Goal: Navigation & Orientation: Understand site structure

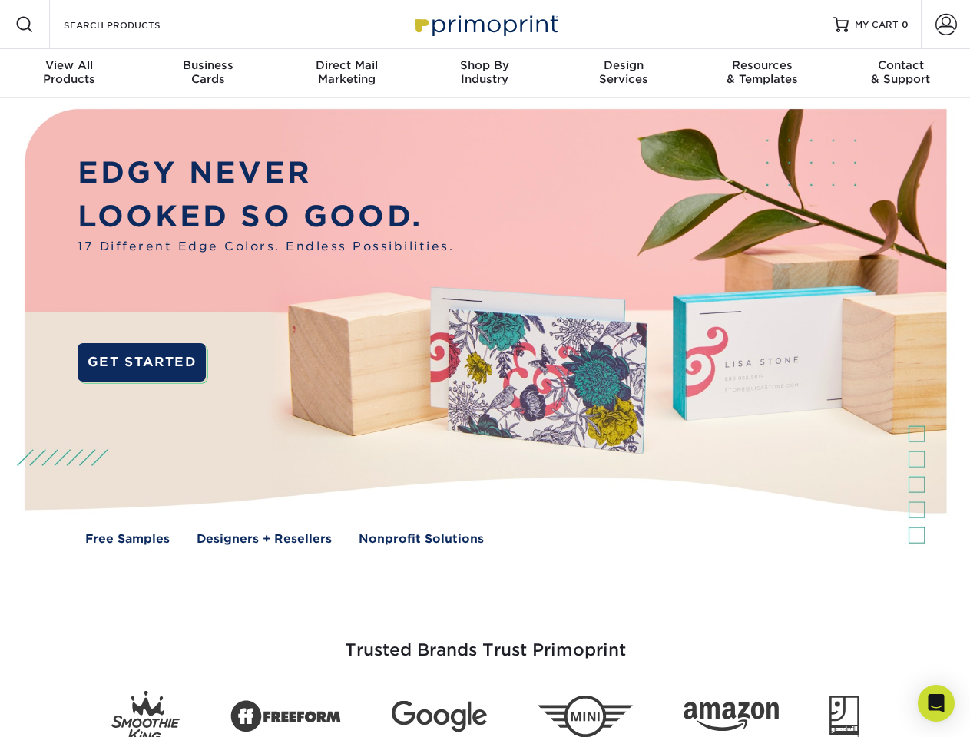
click at [485, 369] on img at bounding box center [485, 338] width 960 height 480
click at [25, 25] on span at bounding box center [24, 24] width 18 height 18
click at [946, 25] on span at bounding box center [947, 25] width 22 height 22
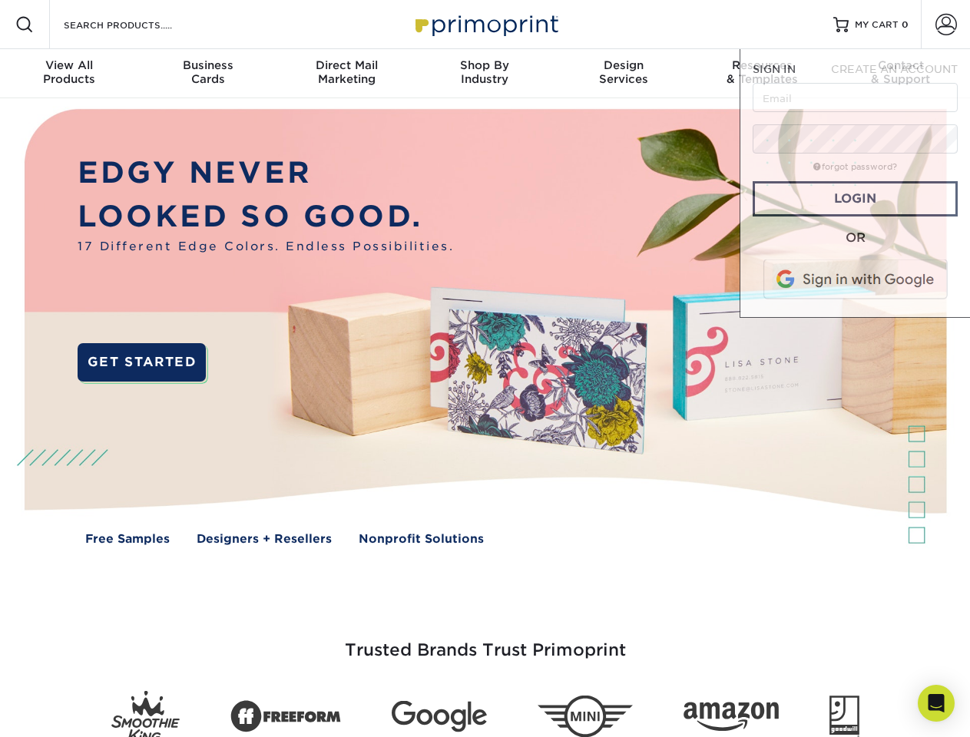
click at [69, 74] on div "View All Products" at bounding box center [69, 72] width 138 height 28
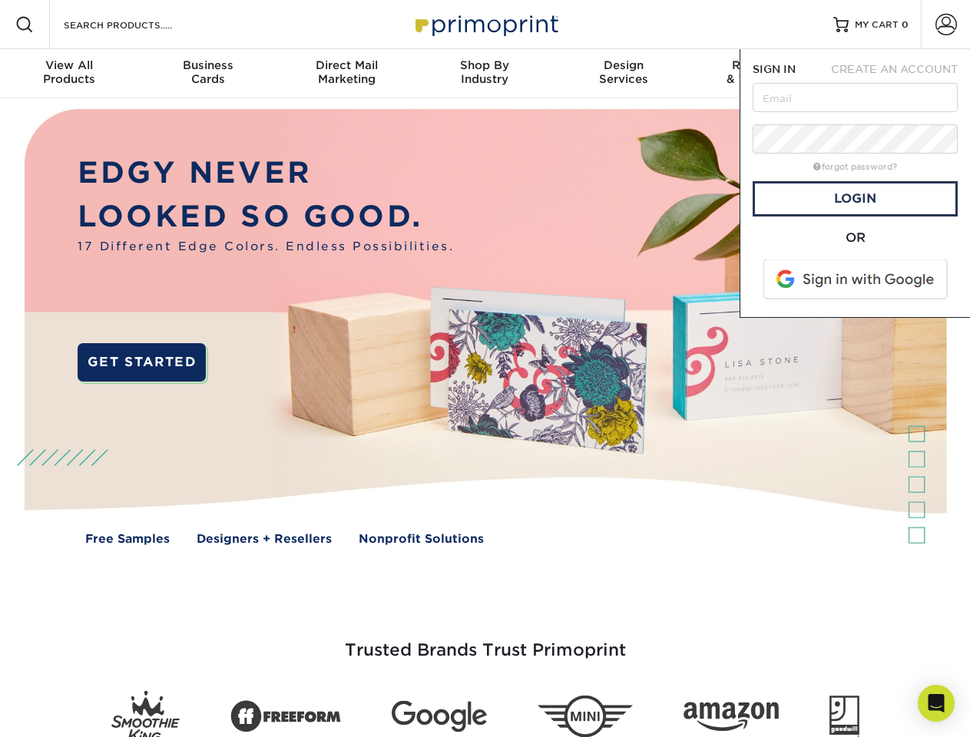
click at [207, 74] on div "Business Cards" at bounding box center [207, 72] width 138 height 28
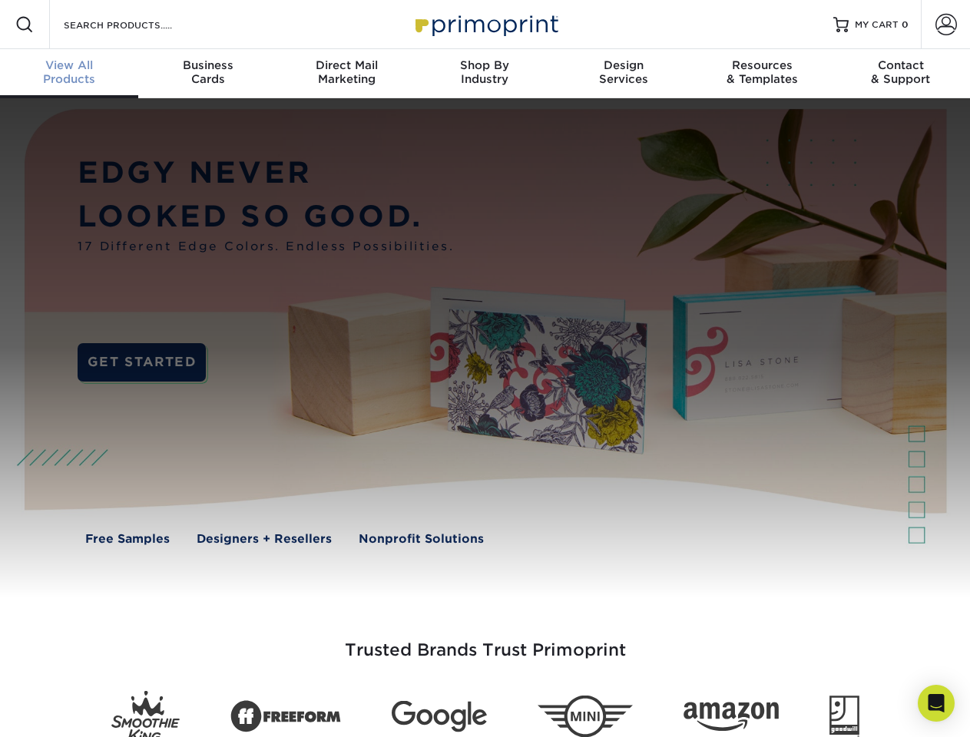
click at [346, 74] on div "Direct Mail Marketing" at bounding box center [346, 72] width 138 height 28
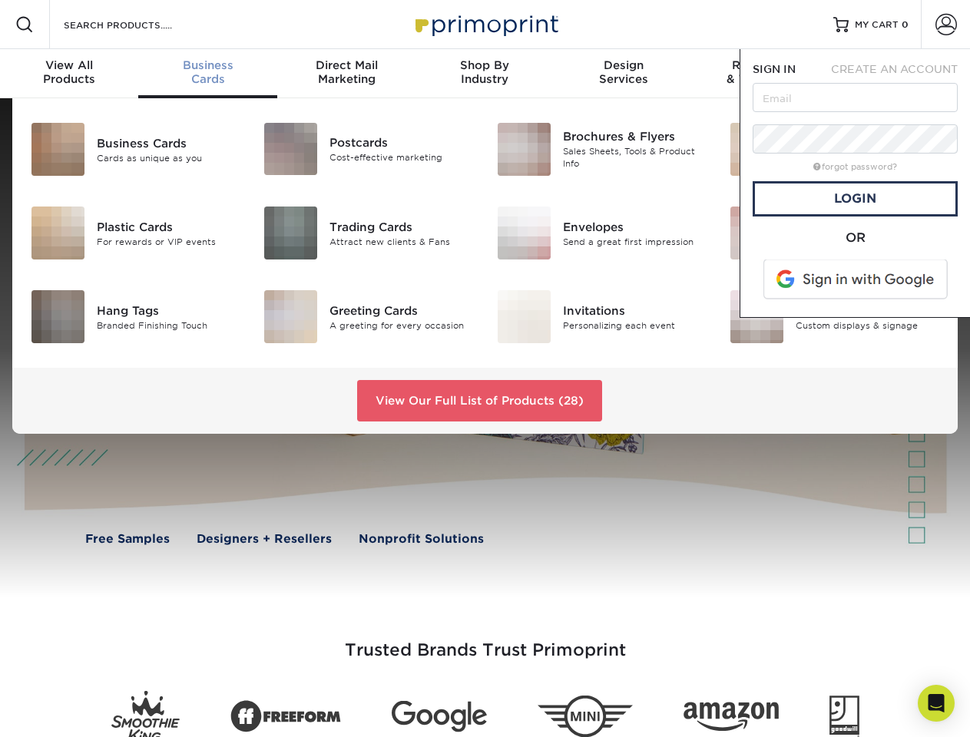
click at [485, 74] on div "Shop By Industry" at bounding box center [485, 72] width 138 height 28
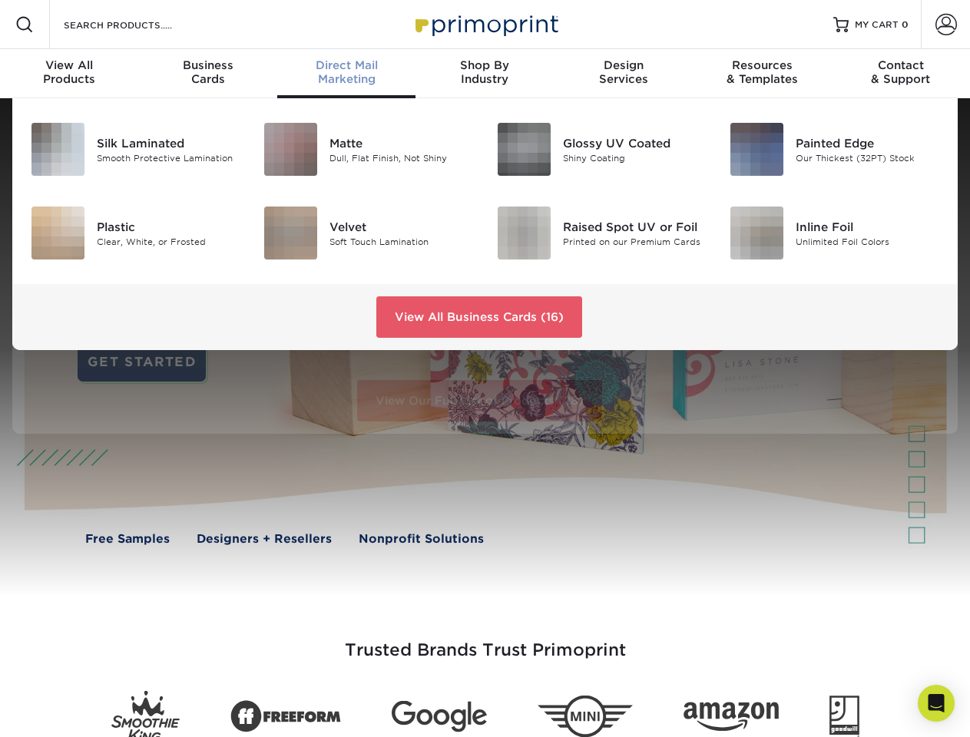
click at [624, 74] on div "Design Services" at bounding box center [624, 72] width 138 height 28
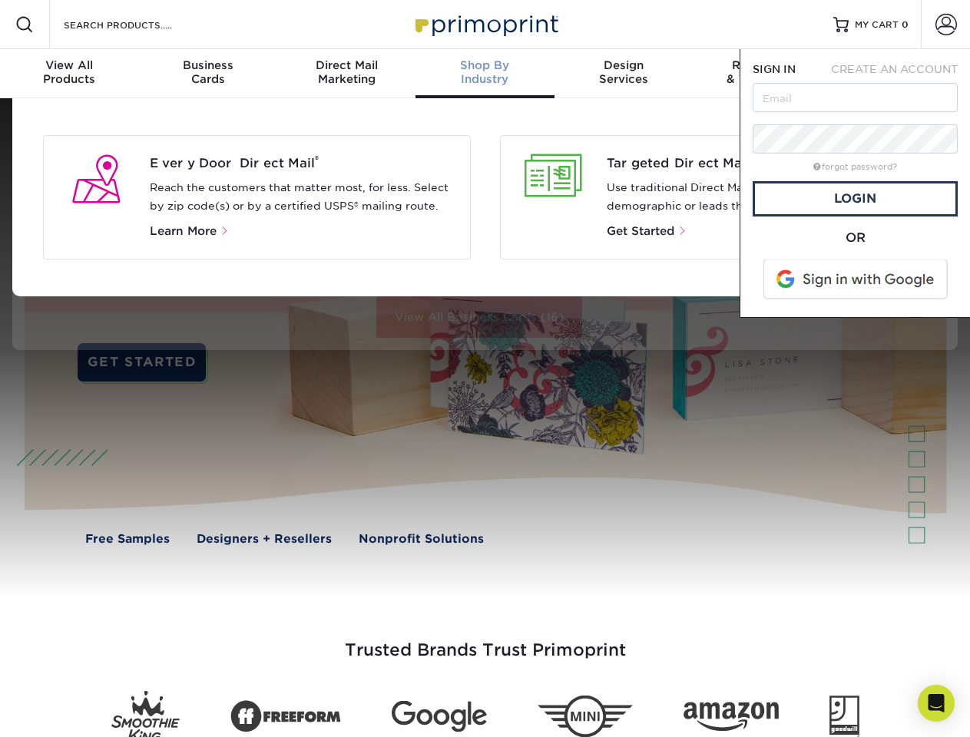
click at [762, 74] on span "SIGN IN" at bounding box center [774, 69] width 43 height 12
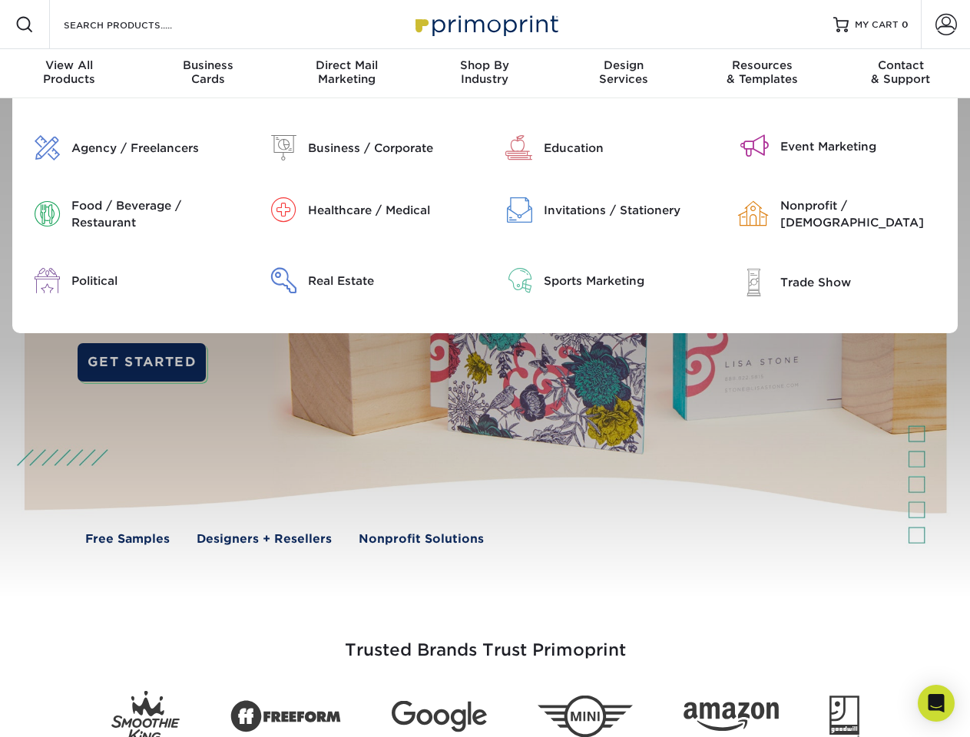
click at [901, 74] on div "Contact & Support" at bounding box center [901, 72] width 138 height 28
